Goal: Information Seeking & Learning: Learn about a topic

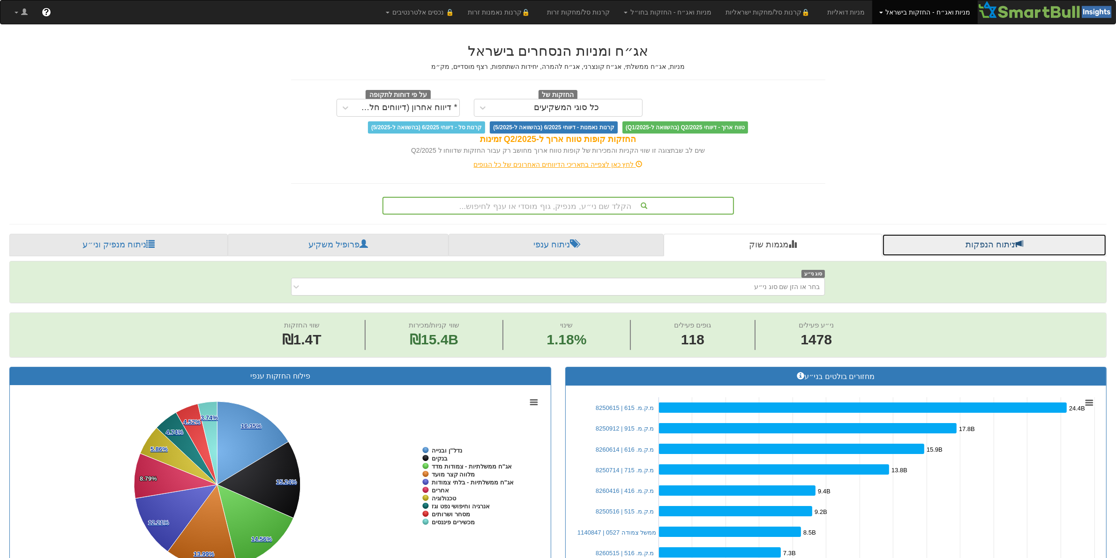
click at [979, 246] on link "ניתוח הנפקות" at bounding box center [994, 245] width 225 height 23
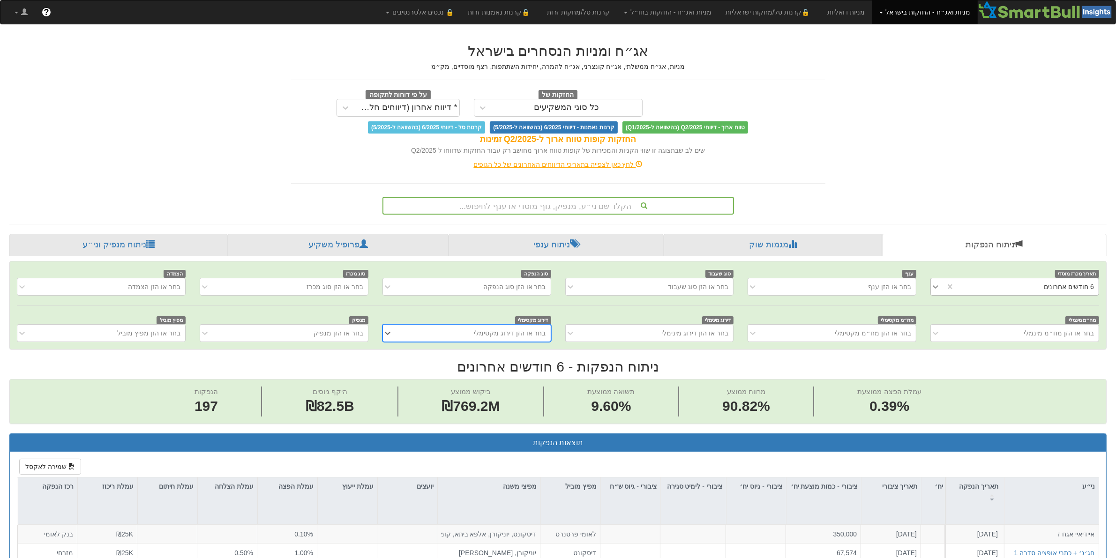
click at [936, 290] on icon at bounding box center [935, 286] width 9 height 9
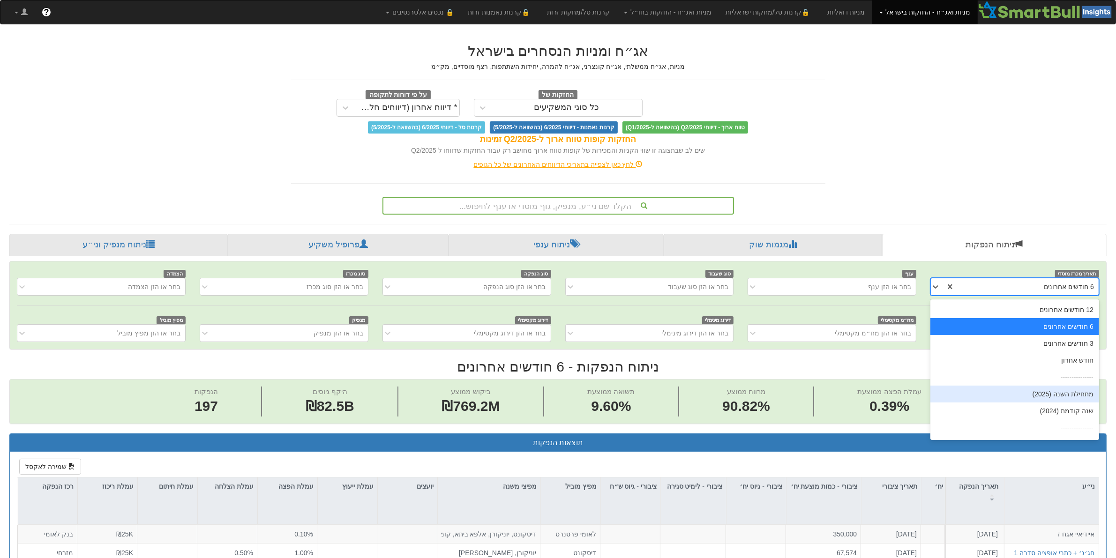
click at [1046, 396] on div "מתחילת השנה (2025)" at bounding box center [1015, 394] width 169 height 17
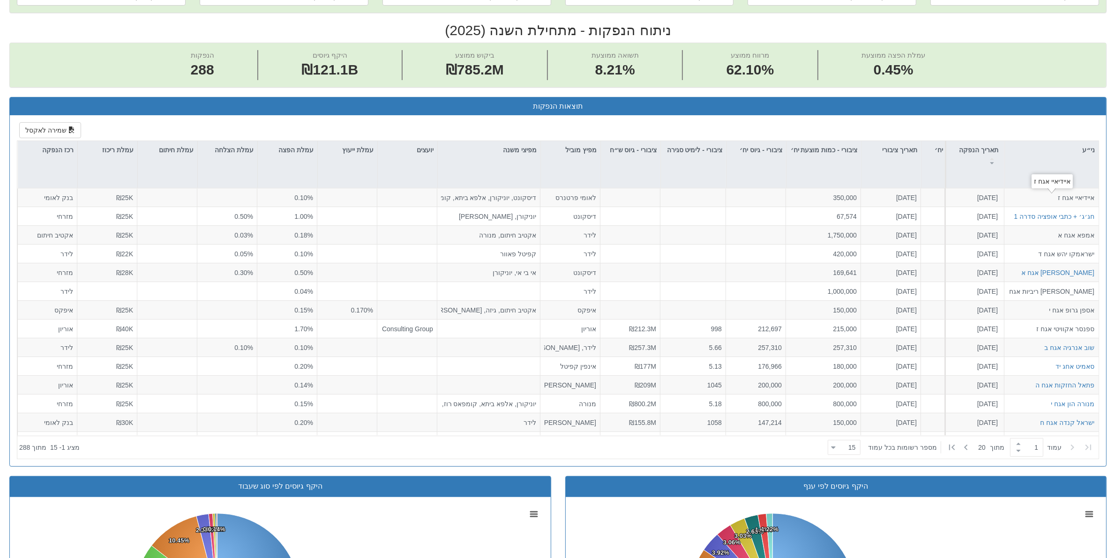
scroll to position [256, 0]
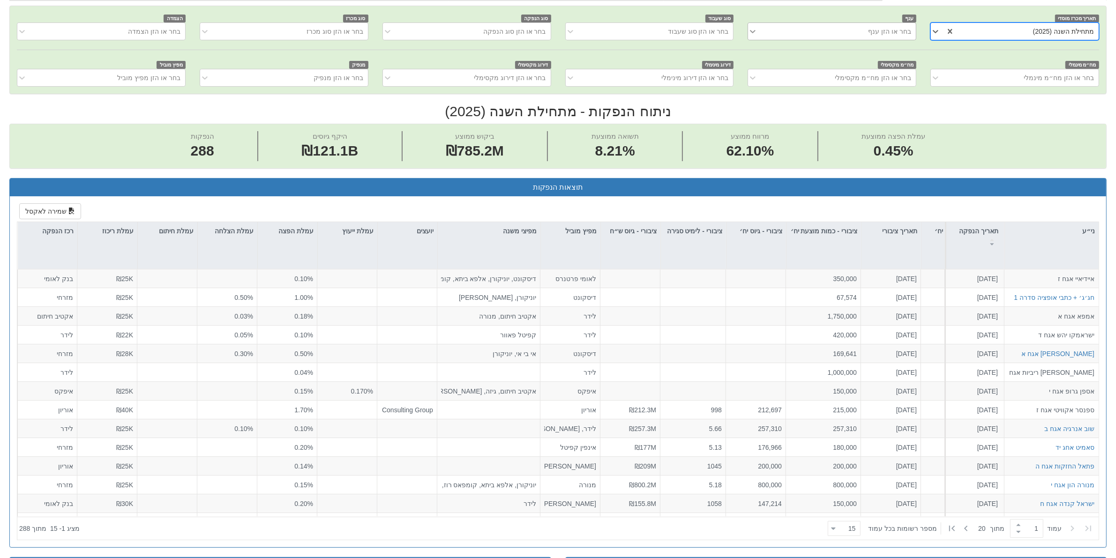
click at [754, 30] on icon at bounding box center [752, 31] width 9 height 9
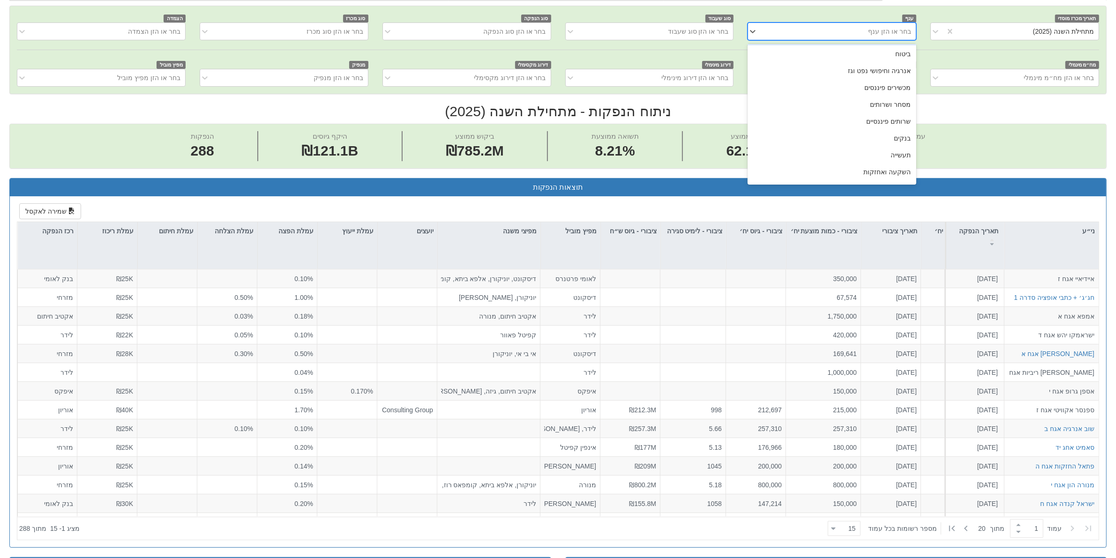
scroll to position [48, 0]
click at [893, 106] on div "בנקים" at bounding box center [832, 107] width 169 height 17
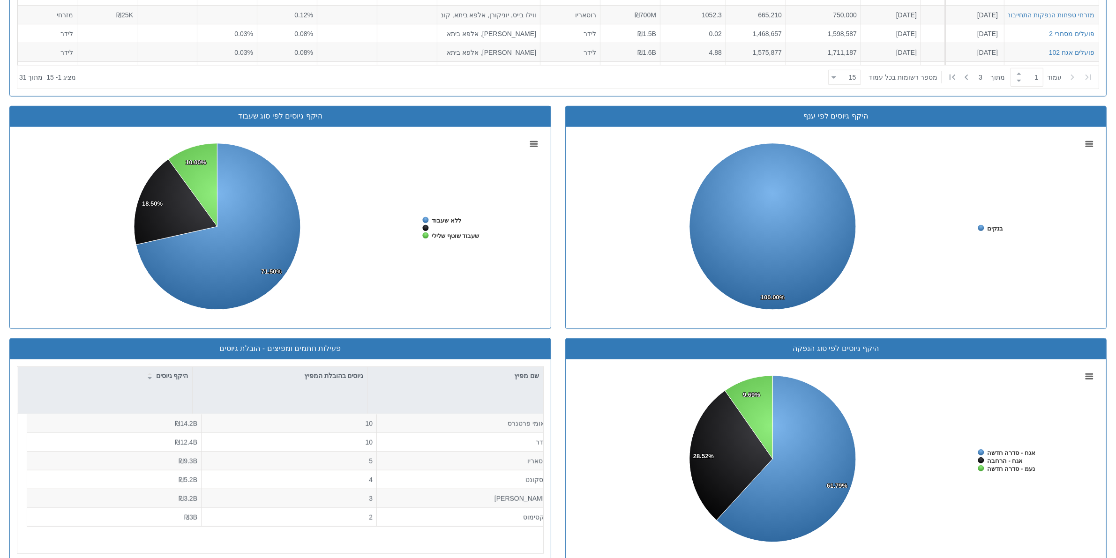
scroll to position [724, 0]
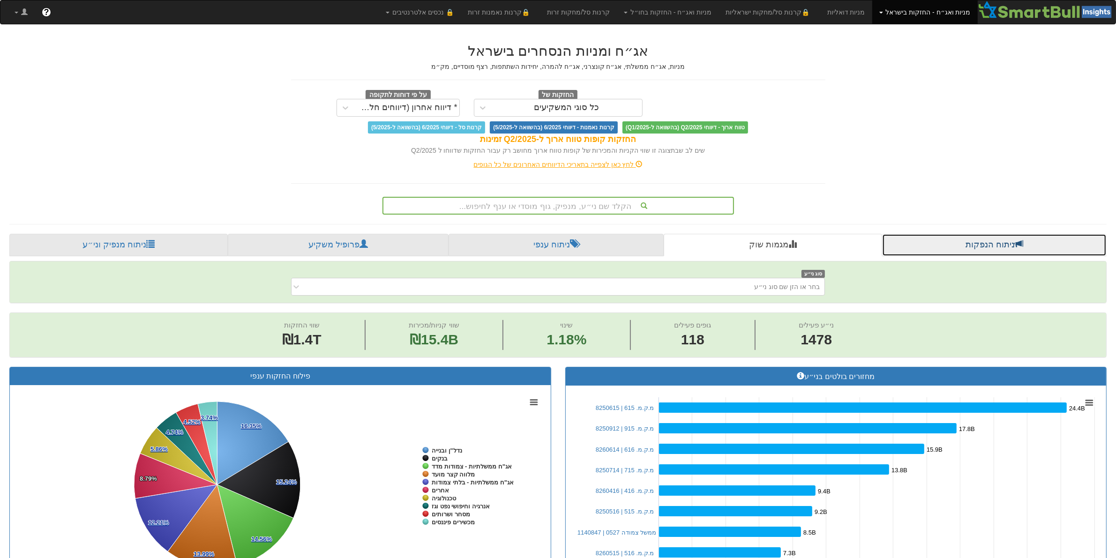
click at [978, 238] on link "ניתוח הנפקות" at bounding box center [994, 245] width 225 height 23
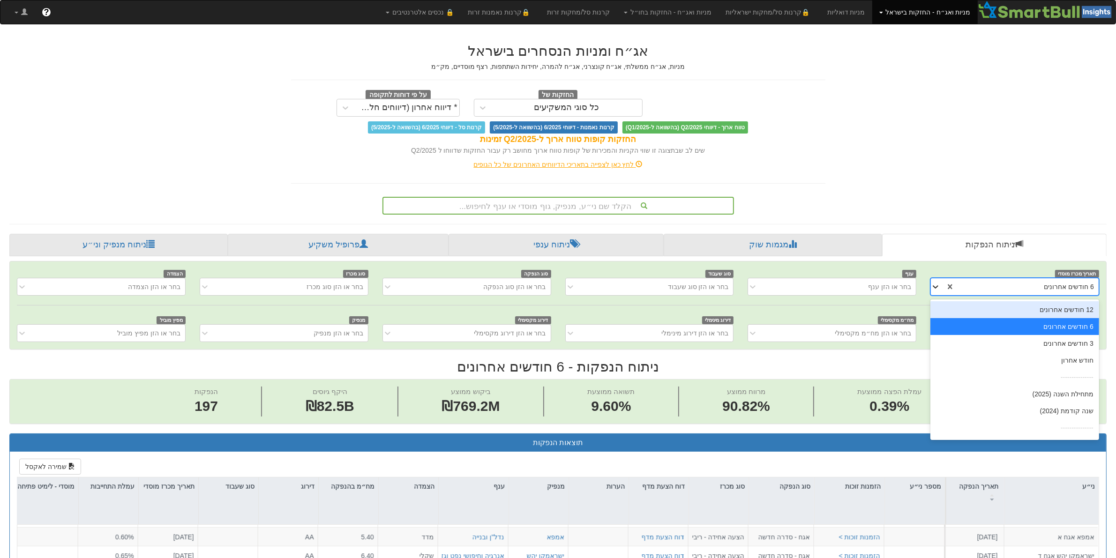
click at [936, 289] on icon at bounding box center [935, 286] width 9 height 9
click at [934, 291] on icon at bounding box center [935, 286] width 9 height 9
click at [1026, 399] on div "מתחילת השנה (2025)" at bounding box center [1015, 394] width 169 height 17
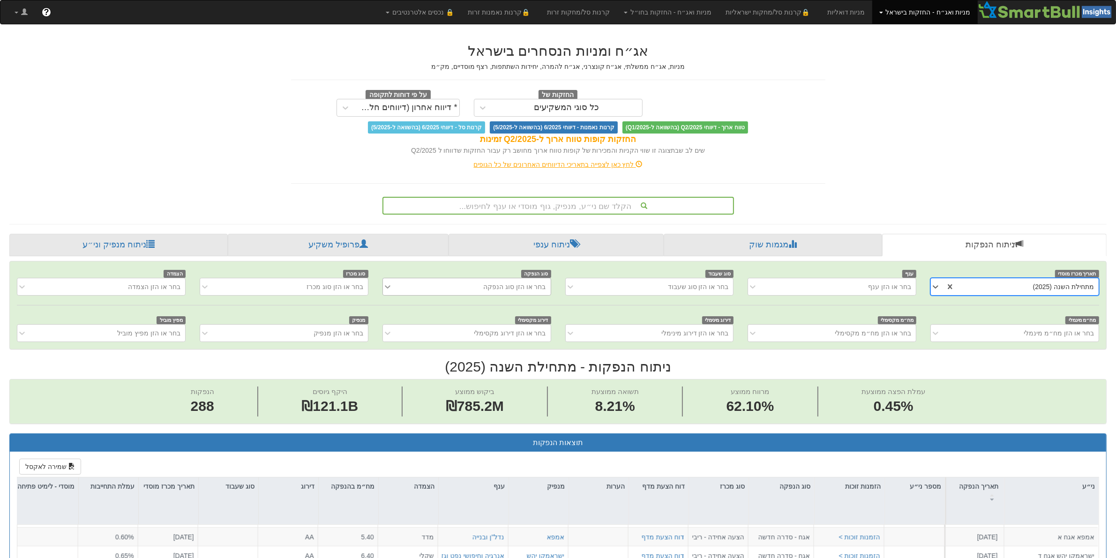
click at [387, 290] on icon at bounding box center [387, 286] width 9 height 9
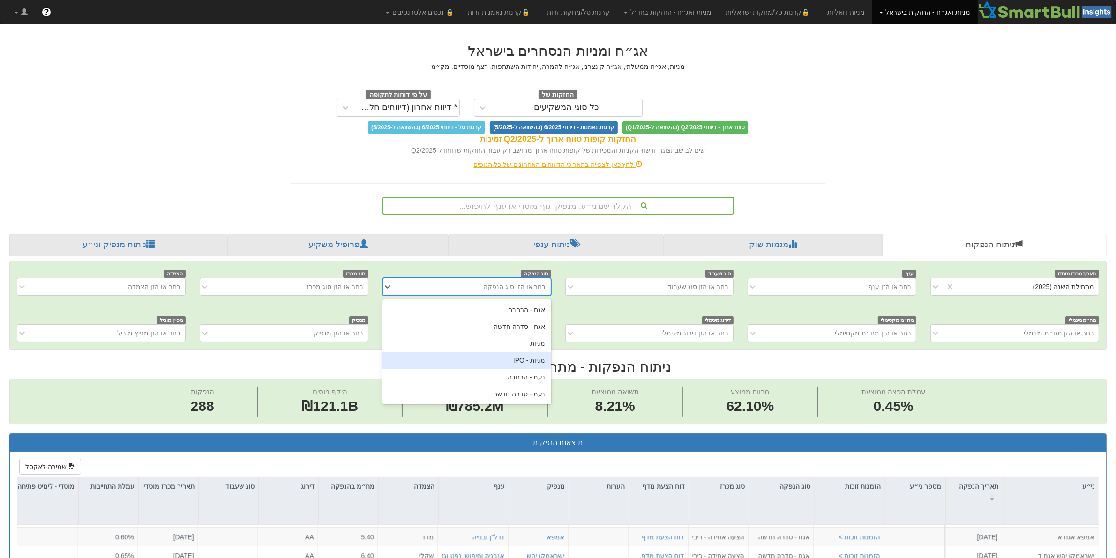
click at [543, 359] on div "מניות - IPO" at bounding box center [467, 360] width 169 height 17
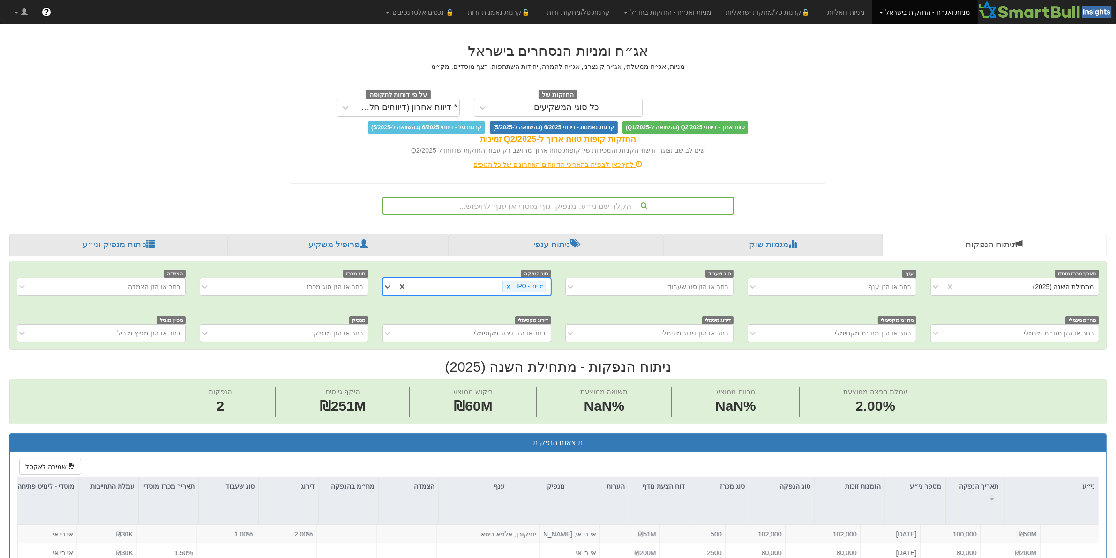
scroll to position [0, 1486]
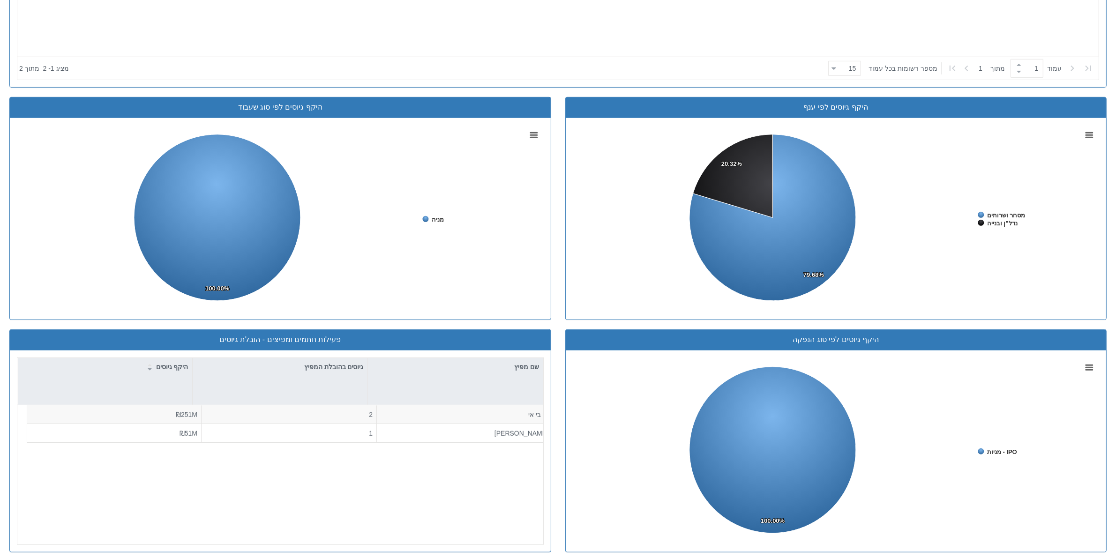
scroll to position [724, 0]
